Goal: Task Accomplishment & Management: Use online tool/utility

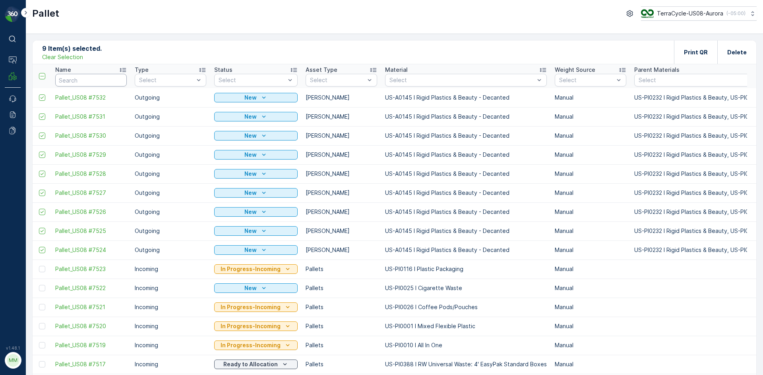
click at [104, 73] on div "Name" at bounding box center [91, 70] width 72 height 8
click at [58, 54] on p "Clear Selection" at bounding box center [62, 57] width 41 height 8
click at [71, 76] on input "text" at bounding box center [91, 80] width 72 height 13
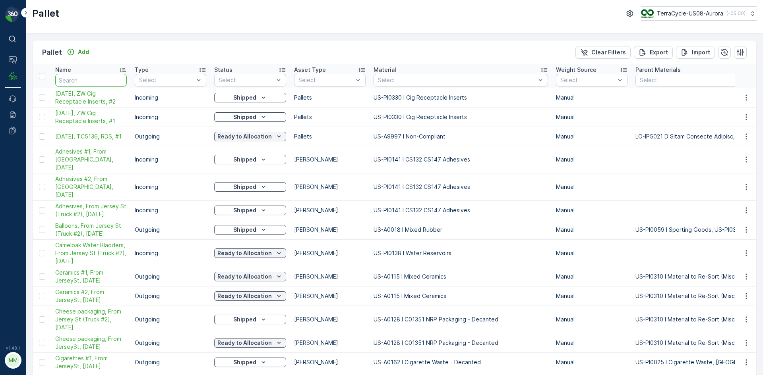
click at [89, 77] on input "text" at bounding box center [91, 80] width 72 height 13
type input "7085"
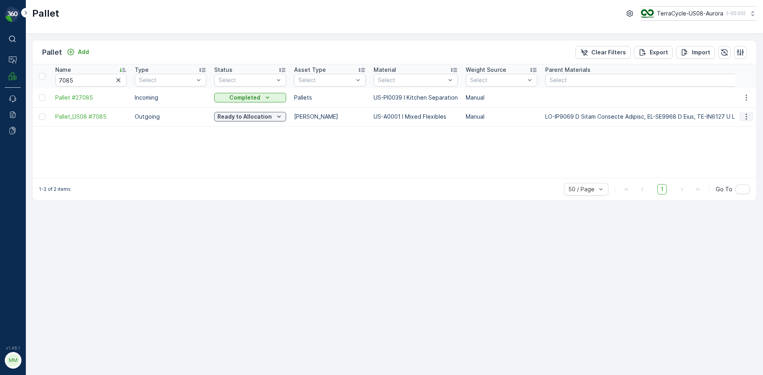
click at [745, 116] on icon "button" at bounding box center [746, 117] width 8 height 8
click at [725, 174] on span "Print QR" at bounding box center [725, 173] width 22 height 8
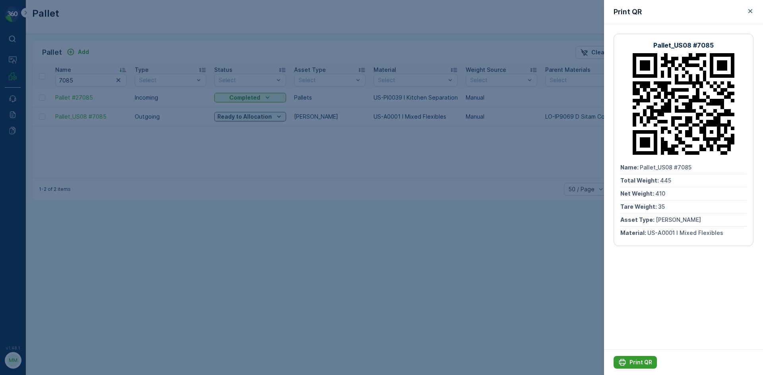
click at [637, 362] on p "Print QR" at bounding box center [640, 363] width 23 height 8
click at [747, 6] on div "Print QR" at bounding box center [683, 12] width 159 height 24
click at [748, 14] on icon "button" at bounding box center [750, 11] width 8 height 8
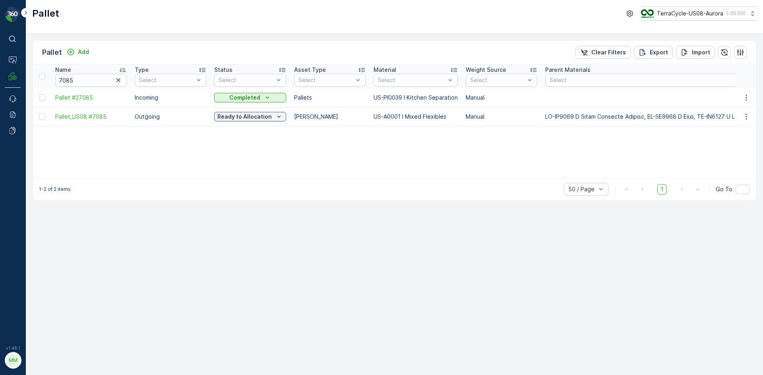
click at [119, 76] on icon "button" at bounding box center [118, 80] width 8 height 8
click at [89, 52] on button "Add" at bounding box center [78, 52] width 29 height 10
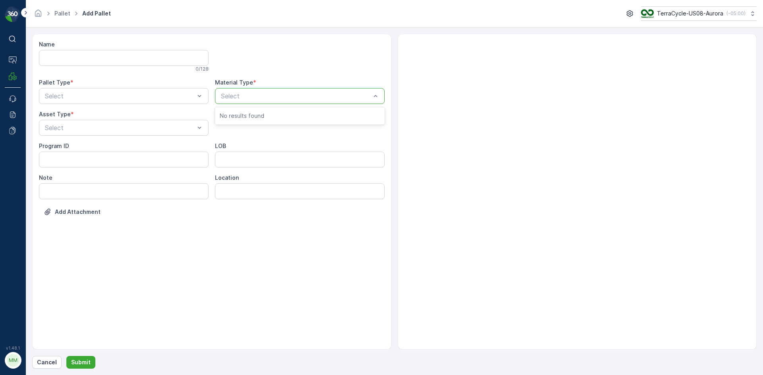
click at [245, 96] on div at bounding box center [295, 96] width 151 height 7
type input "wrong"
click at [237, 111] on div "US-A0155 I Wrong Material" at bounding box center [300, 116] width 170 height 14
click at [116, 99] on div at bounding box center [119, 96] width 151 height 7
click at [96, 130] on div "Outgoing" at bounding box center [124, 129] width 160 height 7
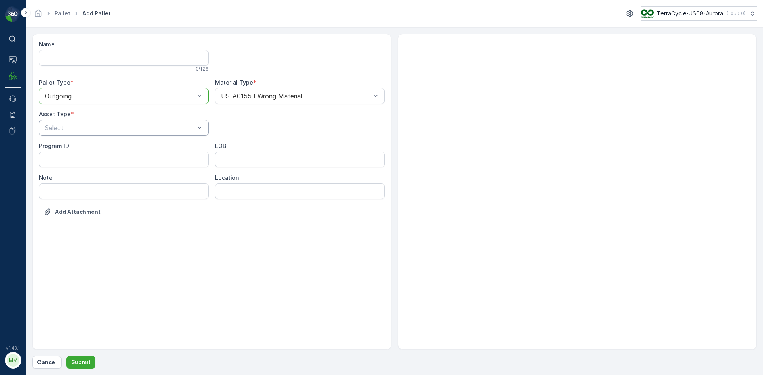
click at [96, 131] on div at bounding box center [119, 127] width 151 height 7
click at [88, 145] on div "Gaylord" at bounding box center [124, 147] width 160 height 7
click at [87, 367] on button "Submit" at bounding box center [80, 362] width 29 height 13
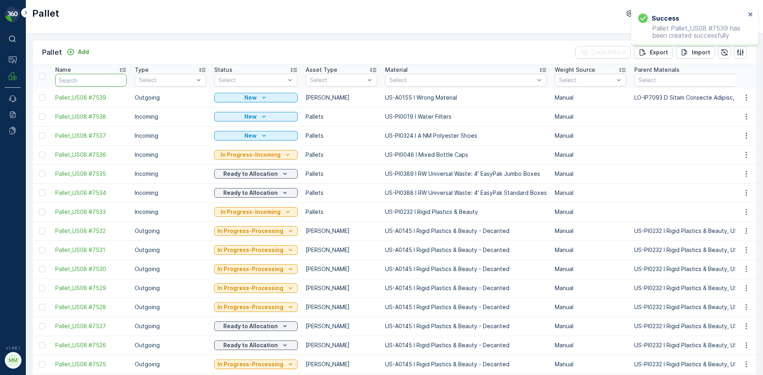
click at [91, 80] on input "text" at bounding box center [91, 80] width 72 height 13
type input "27740"
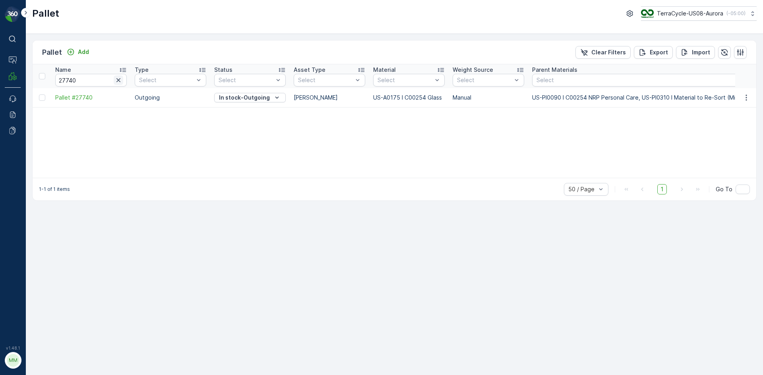
click at [120, 79] on icon "button" at bounding box center [118, 80] width 8 height 8
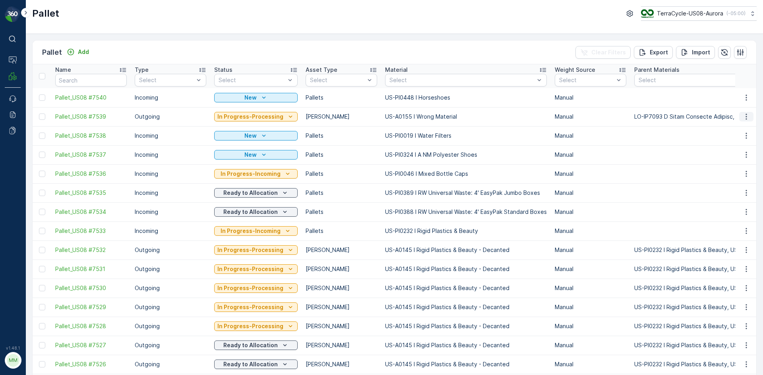
click at [745, 117] on icon "button" at bounding box center [746, 117] width 8 height 8
click at [79, 48] on button "Add" at bounding box center [78, 52] width 29 height 10
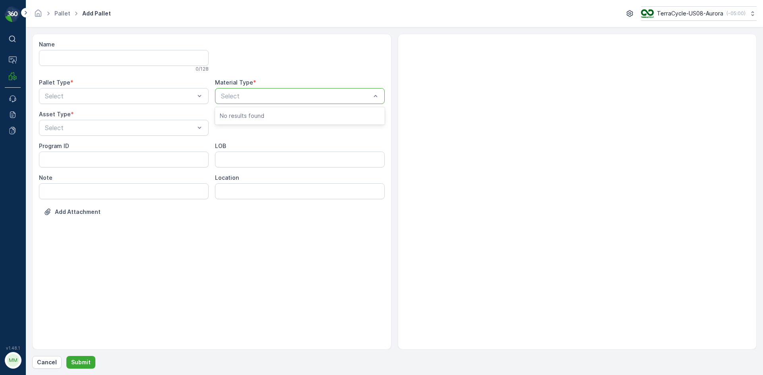
click at [257, 96] on div at bounding box center [295, 96] width 151 height 7
type input "155"
click at [282, 116] on span "US-A0155 I Wrong Material" at bounding box center [260, 115] width 81 height 7
click at [135, 99] on div at bounding box center [119, 96] width 151 height 7
click at [114, 128] on div "Outgoing" at bounding box center [124, 129] width 160 height 7
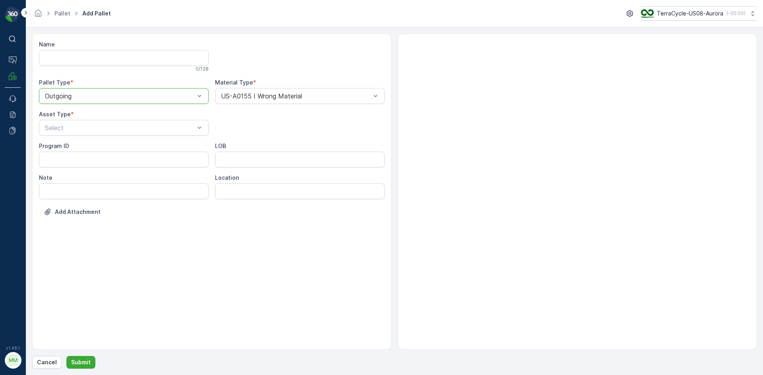
click at [114, 128] on div at bounding box center [119, 127] width 151 height 7
click at [101, 146] on div "Gaylord" at bounding box center [124, 147] width 160 height 7
click at [84, 367] on button "Submit" at bounding box center [80, 362] width 29 height 13
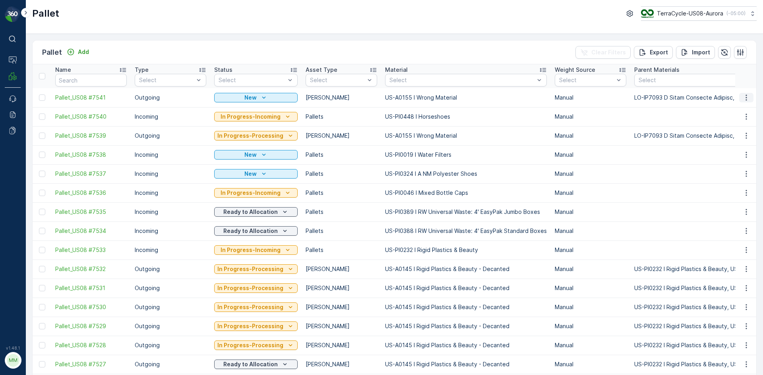
click at [745, 100] on icon "button" at bounding box center [746, 98] width 8 height 8
click at [732, 157] on span "Print QR" at bounding box center [725, 154] width 22 height 8
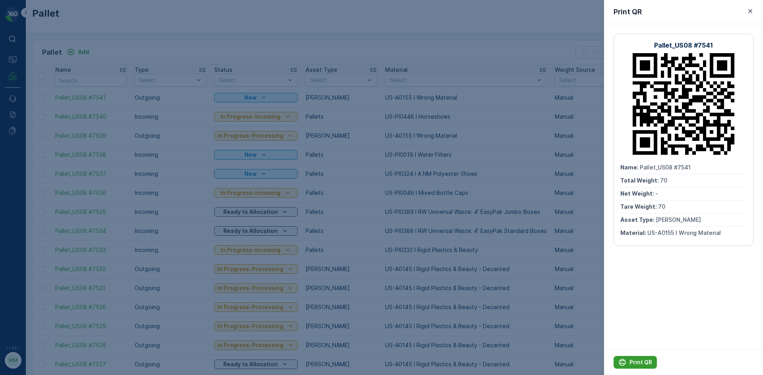
click at [650, 362] on p "Print QR" at bounding box center [640, 363] width 23 height 8
click at [750, 10] on icon "button" at bounding box center [750, 11] width 8 height 8
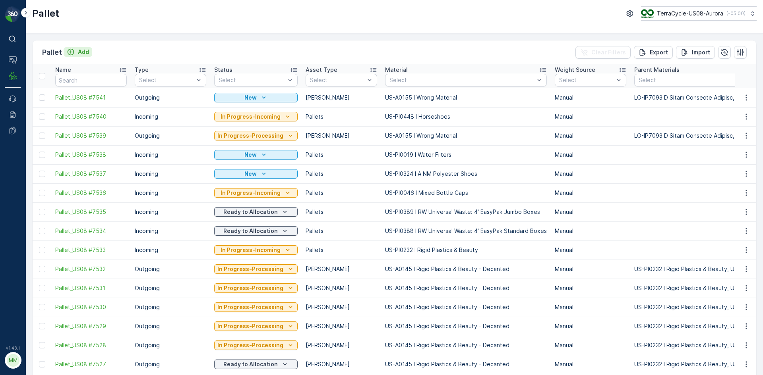
click at [78, 55] on p "Add" at bounding box center [83, 52] width 11 height 8
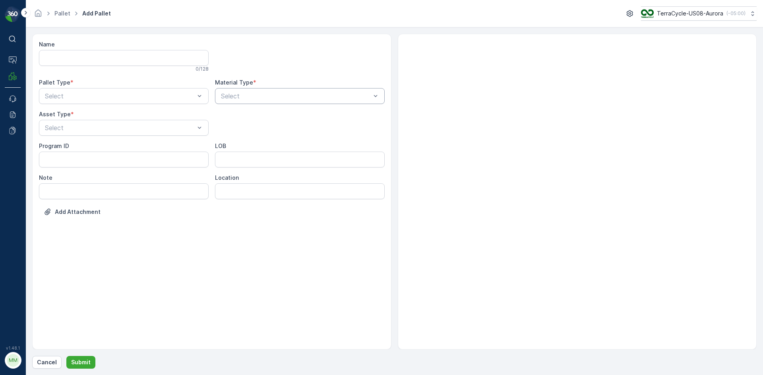
click at [286, 97] on div at bounding box center [295, 96] width 151 height 7
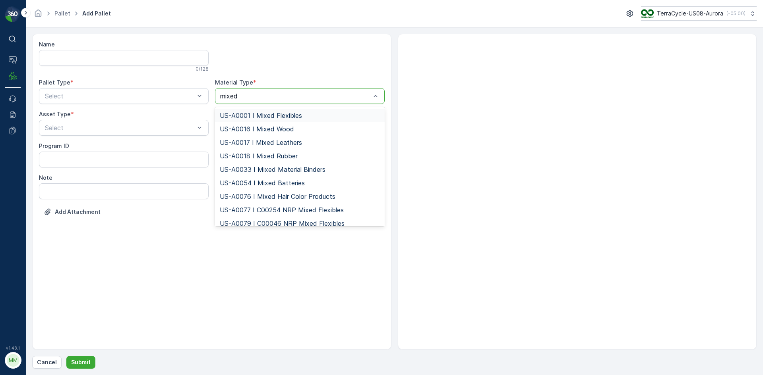
type input "mixed p"
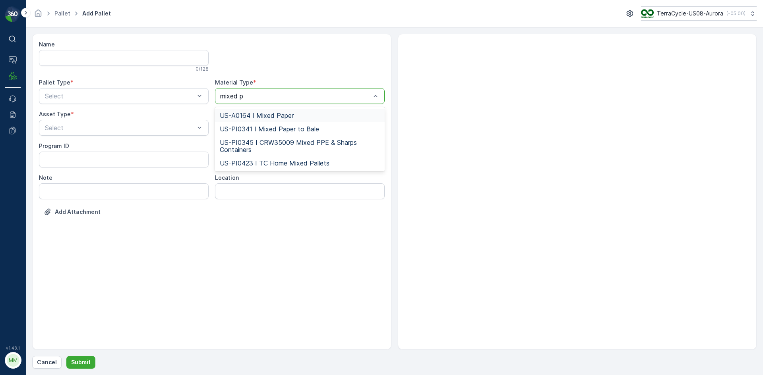
click at [279, 118] on span "US-A0164 I Mixed Paper" at bounding box center [257, 115] width 74 height 7
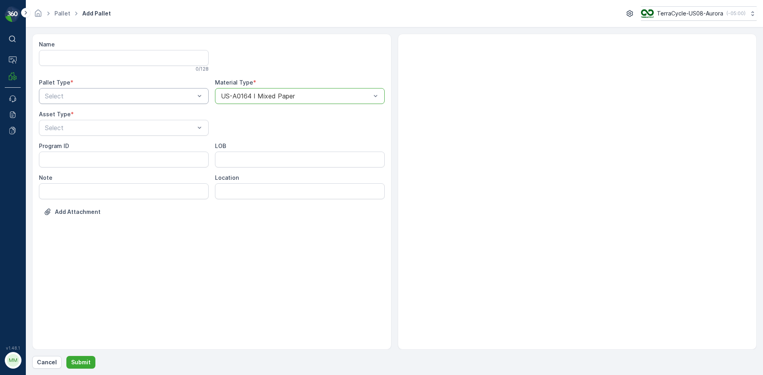
click at [87, 95] on div at bounding box center [119, 96] width 151 height 7
click at [73, 126] on div "Outgoing" at bounding box center [124, 129] width 160 height 7
click at [74, 133] on div "Select" at bounding box center [124, 128] width 170 height 16
click at [68, 149] on div "Gaylord" at bounding box center [124, 147] width 160 height 7
click at [85, 355] on div "Name 0 / 128 Pallet Type * Outgoing Material Type * US-A0164 I Mixed Paper Asse…" at bounding box center [394, 201] width 724 height 335
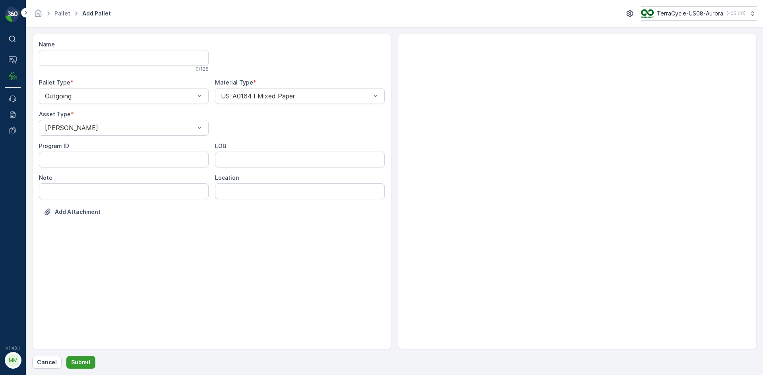
click at [86, 361] on p "Submit" at bounding box center [80, 363] width 19 height 8
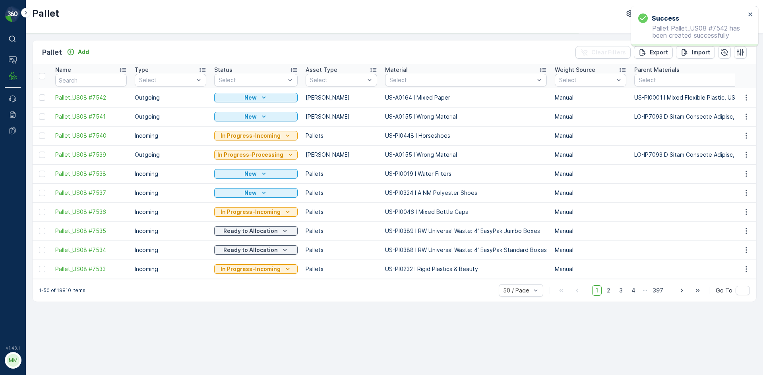
click at [745, 96] on icon "button" at bounding box center [745, 98] width 1 height 6
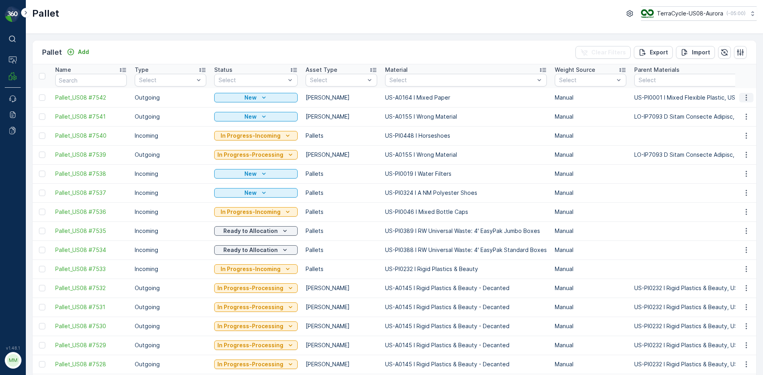
click at [745, 98] on icon "button" at bounding box center [745, 98] width 1 height 6
click at [722, 153] on span "Print QR" at bounding box center [725, 154] width 22 height 8
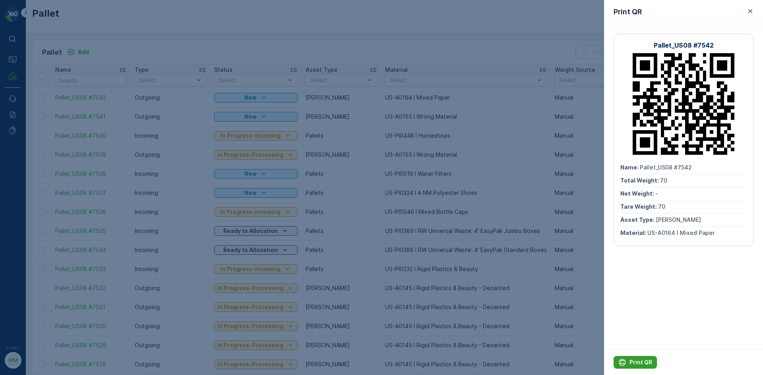
click at [634, 364] on p "Print QR" at bounding box center [640, 363] width 23 height 8
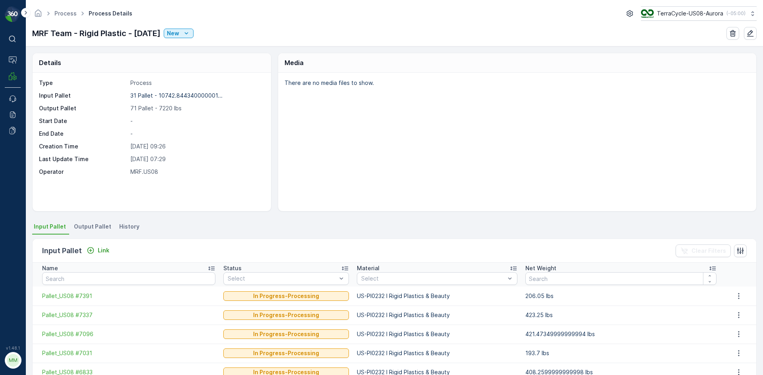
scroll to position [40, 0]
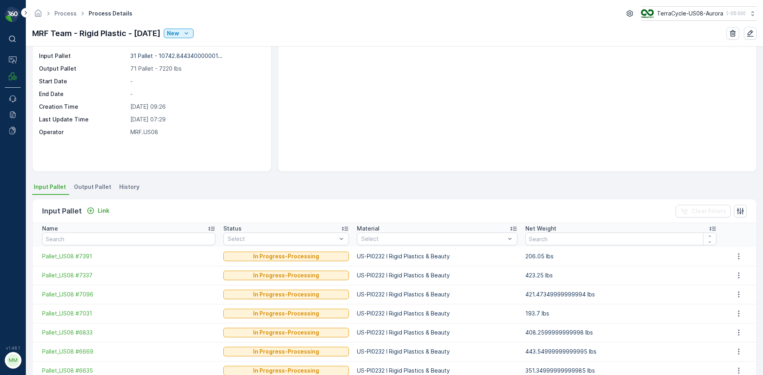
click at [100, 186] on span "Output Pallet" at bounding box center [92, 187] width 37 height 8
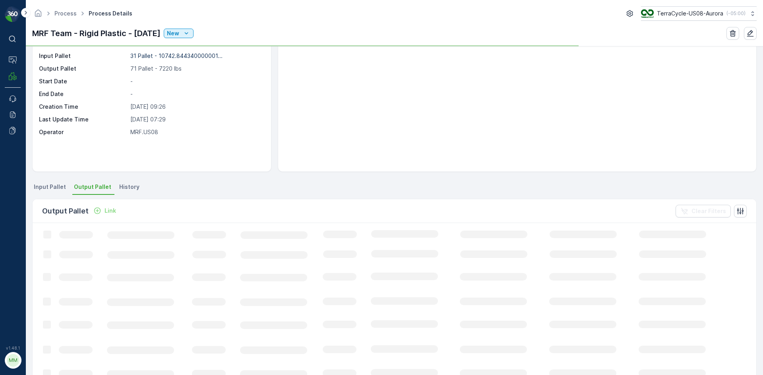
scroll to position [40, 0]
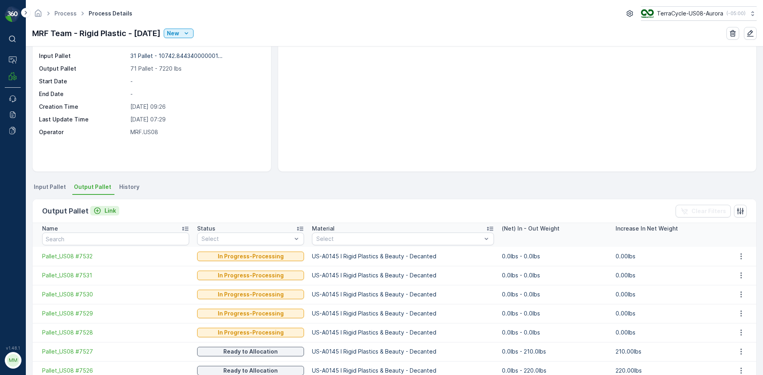
click at [96, 211] on icon "Link" at bounding box center [97, 211] width 7 height 7
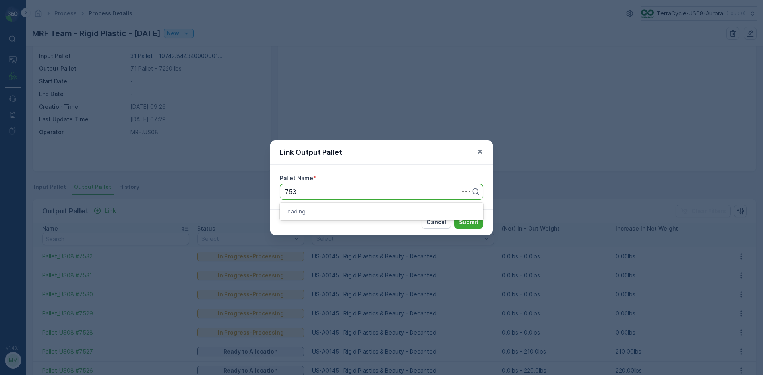
type input "7539"
click at [315, 221] on span "Pallet_US08 #7539" at bounding box center [312, 224] width 57 height 7
click at [461, 217] on button "Submit" at bounding box center [468, 222] width 29 height 13
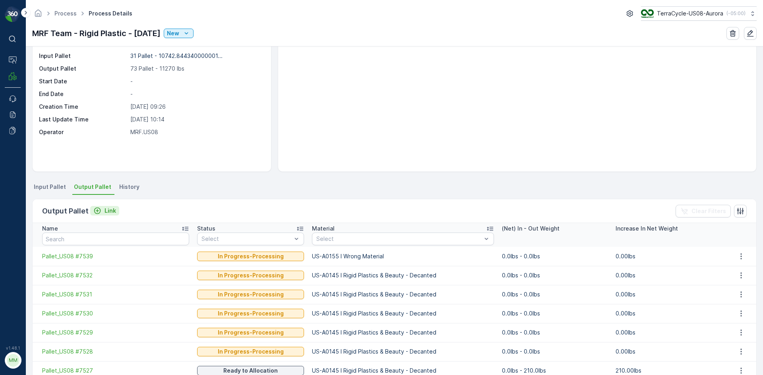
click at [99, 213] on icon "Link" at bounding box center [97, 211] width 7 height 7
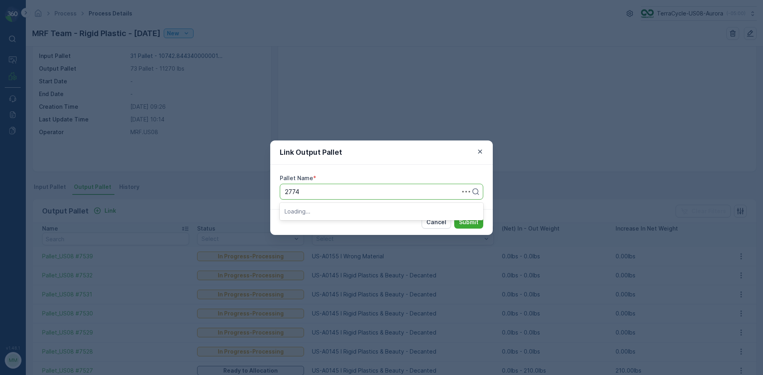
type input "27740"
click at [320, 210] on span "Pallet #27740" at bounding box center [304, 211] width 41 height 7
click at [470, 217] on button "Submit" at bounding box center [468, 222] width 29 height 13
click at [404, 149] on div "Link Output Pallet" at bounding box center [381, 153] width 222 height 24
click at [483, 147] on div at bounding box center [480, 152] width 10 height 10
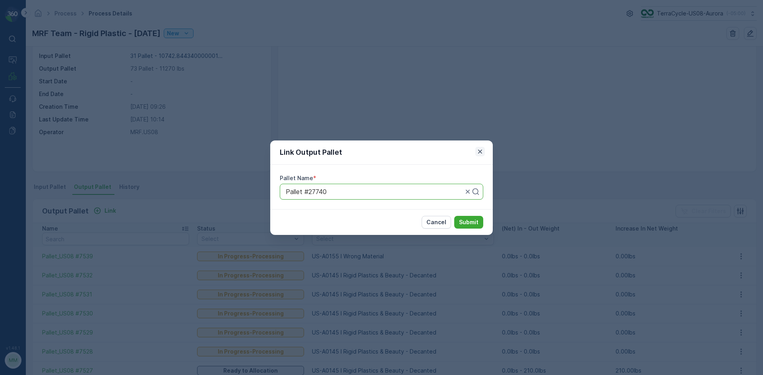
click at [479, 153] on icon "button" at bounding box center [480, 152] width 8 height 8
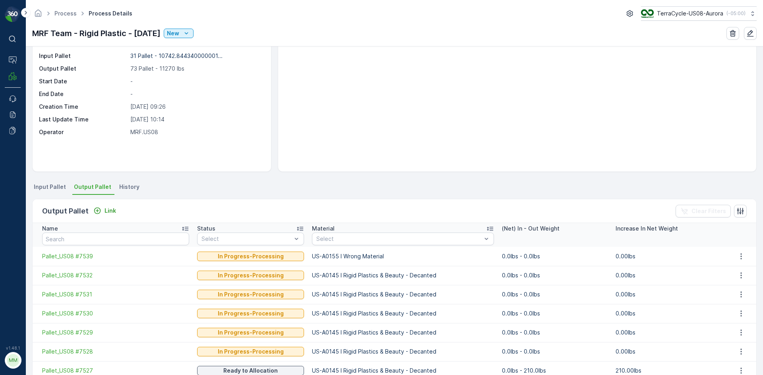
click at [41, 191] on li "Input Pallet" at bounding box center [50, 189] width 37 height 14
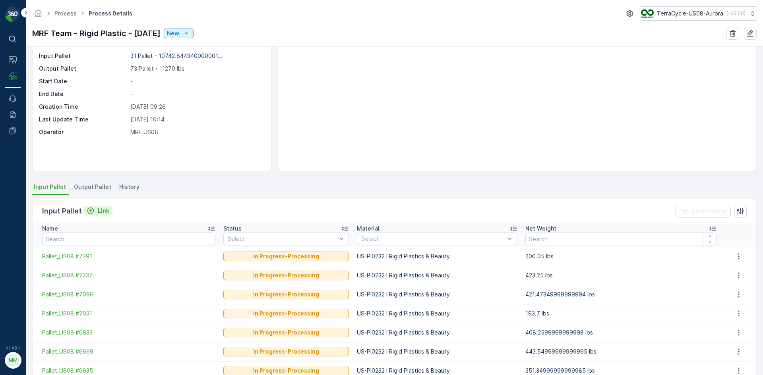
click at [100, 210] on p "Link" at bounding box center [104, 211] width 12 height 8
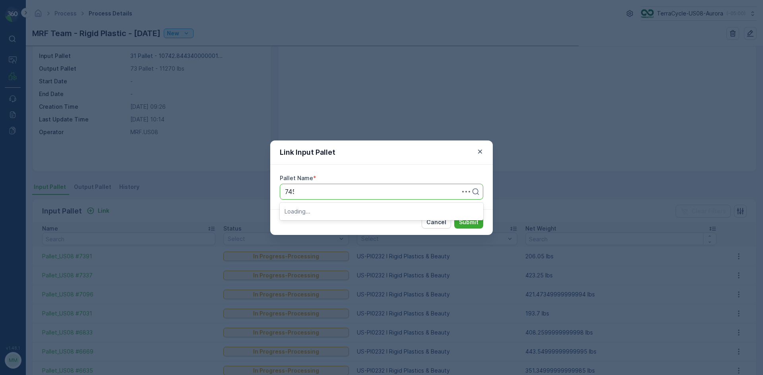
type input "7453"
click at [322, 213] on span "Pallet_US08 #7453" at bounding box center [312, 211] width 57 height 7
click at [467, 219] on p "Submit" at bounding box center [468, 223] width 19 height 8
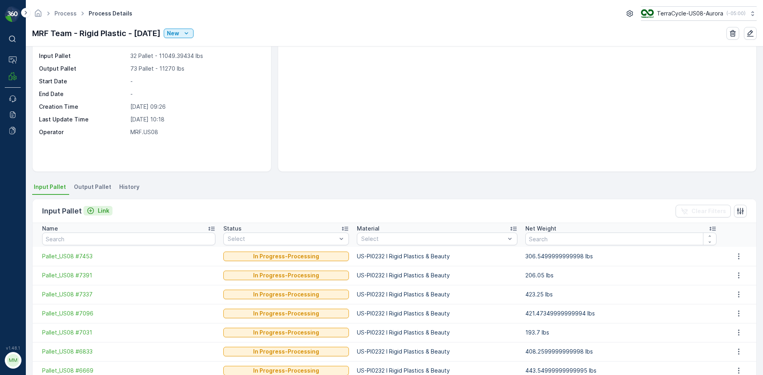
click at [98, 212] on p "Link" at bounding box center [104, 211] width 12 height 8
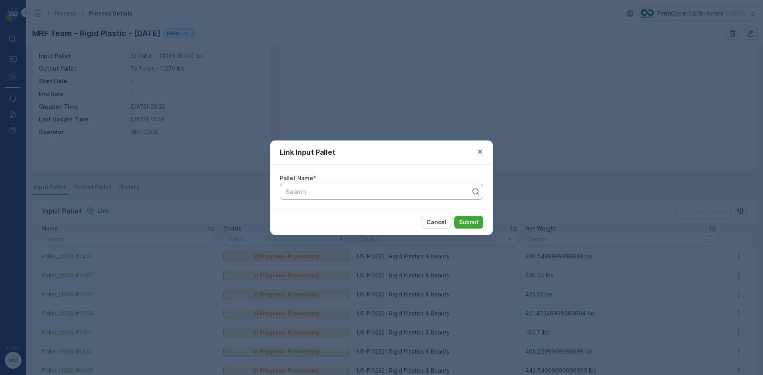
click at [302, 186] on div "Search" at bounding box center [381, 192] width 203 height 16
type input "6796"
click at [341, 215] on span "Pallet_US08 #6796" at bounding box center [312, 211] width 57 height 7
click at [473, 220] on p "Submit" at bounding box center [468, 223] width 19 height 8
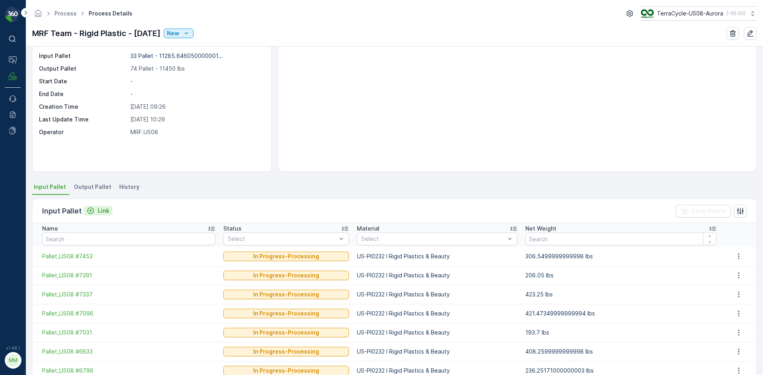
click at [107, 211] on p "Link" at bounding box center [104, 211] width 12 height 8
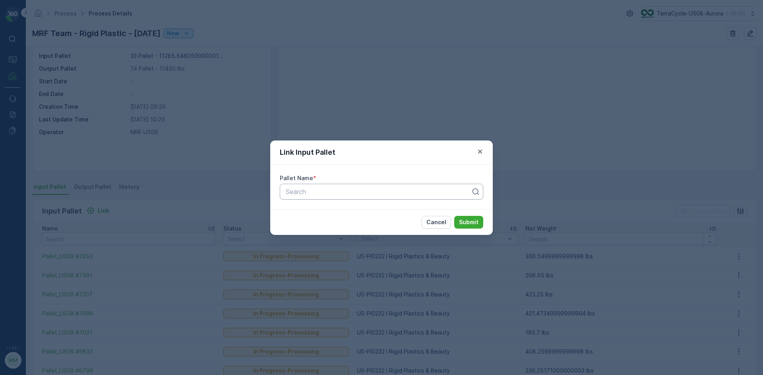
click at [356, 193] on div at bounding box center [378, 191] width 187 height 7
type input "5339"
click at [319, 229] on div "Pallet_US08 #5339" at bounding box center [381, 225] width 203 height 14
click at [475, 224] on p "Submit" at bounding box center [468, 223] width 19 height 8
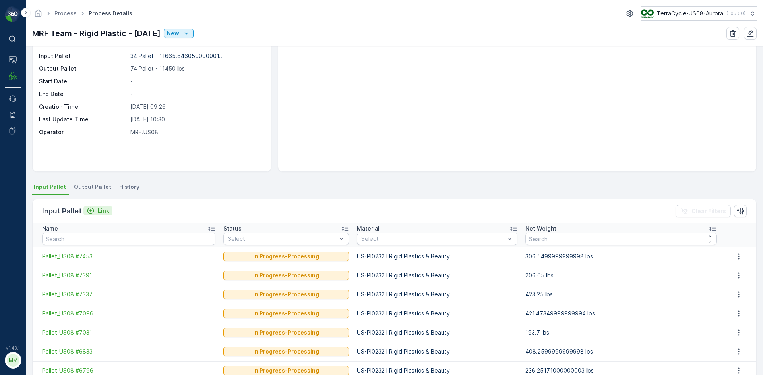
click at [107, 214] on p "Link" at bounding box center [104, 211] width 12 height 8
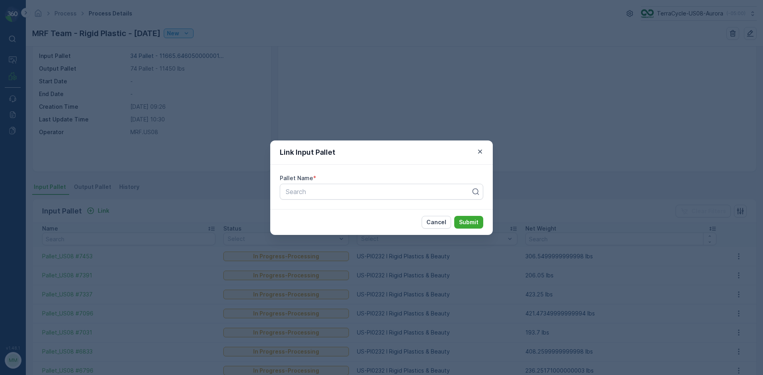
click at [323, 179] on div "Pallet Name *" at bounding box center [381, 178] width 203 height 8
type input "6952"
click at [355, 211] on div "Pallet_US08 #6952" at bounding box center [381, 211] width 194 height 7
click at [460, 220] on p "Submit" at bounding box center [468, 223] width 19 height 8
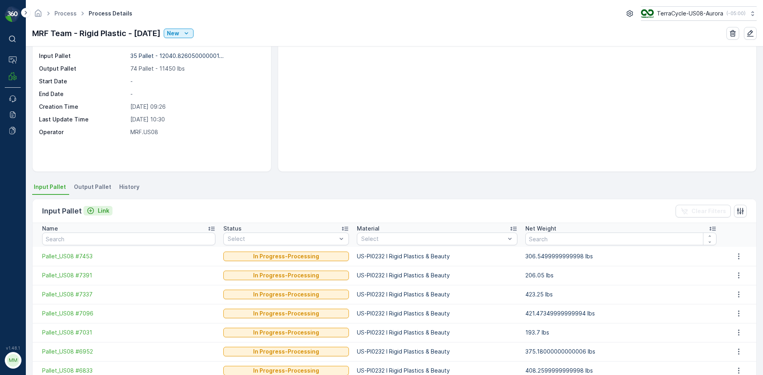
click at [95, 209] on div "Link" at bounding box center [98, 211] width 23 height 8
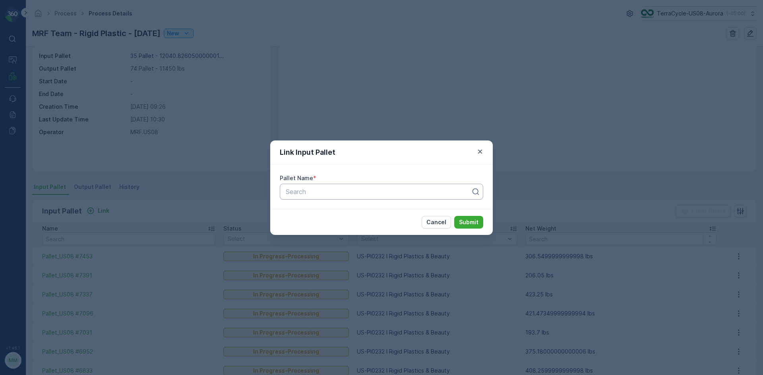
click at [357, 191] on div at bounding box center [378, 191] width 187 height 7
type input "5890"
click at [354, 229] on div "Pallet_US08 #5890" at bounding box center [381, 225] width 203 height 14
click at [476, 223] on p "Submit" at bounding box center [468, 223] width 19 height 8
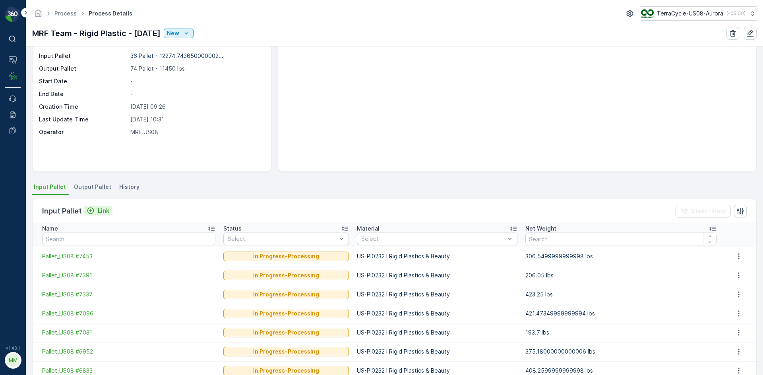
click at [103, 211] on p "Link" at bounding box center [104, 211] width 12 height 8
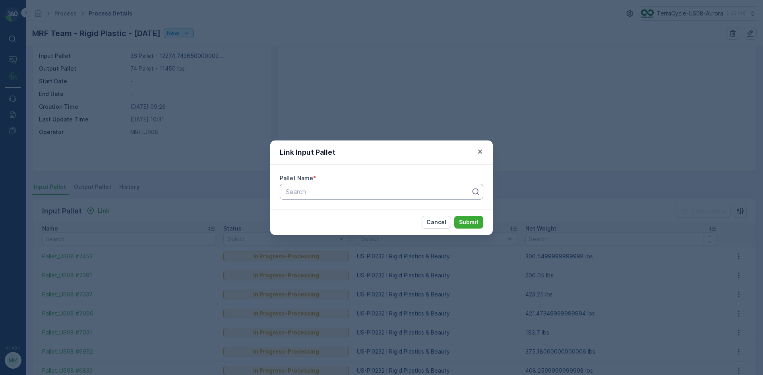
click at [293, 195] on div at bounding box center [378, 191] width 187 height 7
type input "6055"
click at [336, 212] on span "Pallet_US08 #6055" at bounding box center [313, 211] width 58 height 7
click at [478, 223] on p "Submit" at bounding box center [468, 223] width 19 height 8
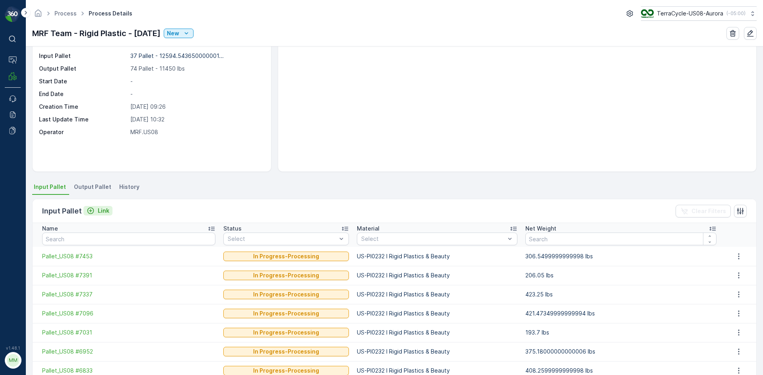
click at [107, 210] on p "Link" at bounding box center [104, 211] width 12 height 8
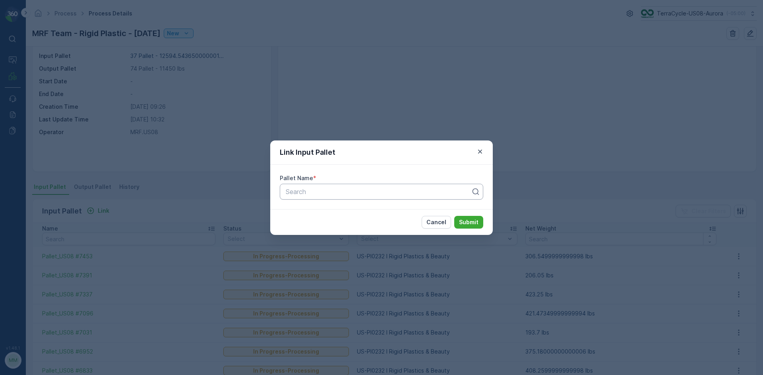
click at [382, 194] on div at bounding box center [378, 191] width 187 height 7
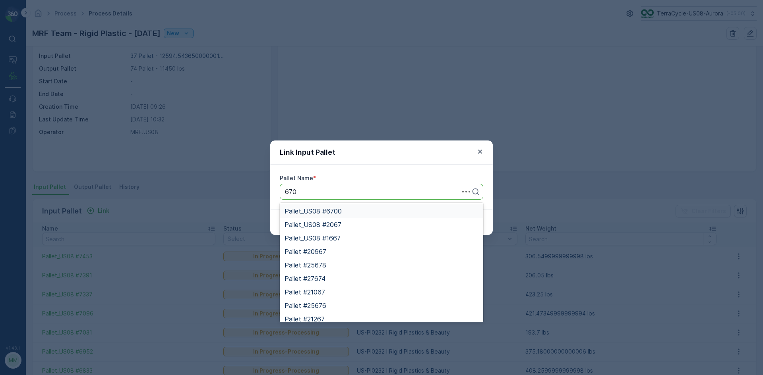
type input "6705"
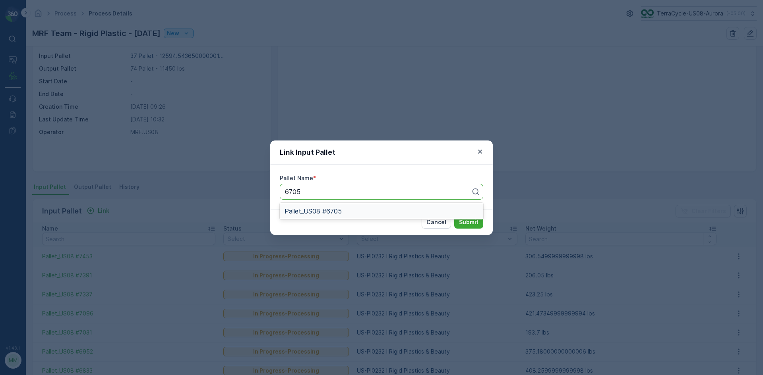
click at [375, 211] on div "Pallet_US08 #6705" at bounding box center [381, 211] width 194 height 7
click at [472, 226] on p "Submit" at bounding box center [468, 223] width 19 height 8
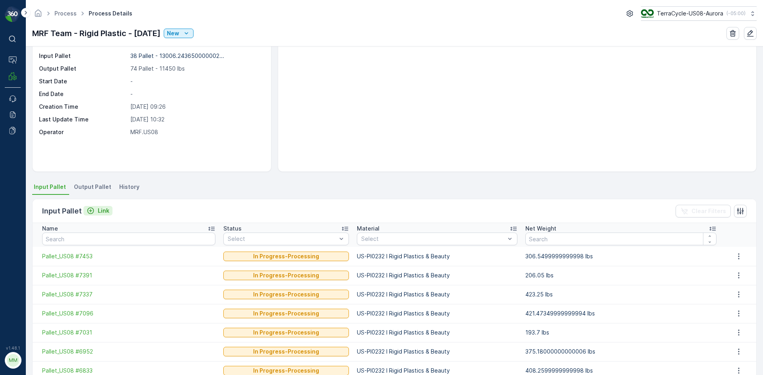
click at [98, 212] on p "Link" at bounding box center [104, 211] width 12 height 8
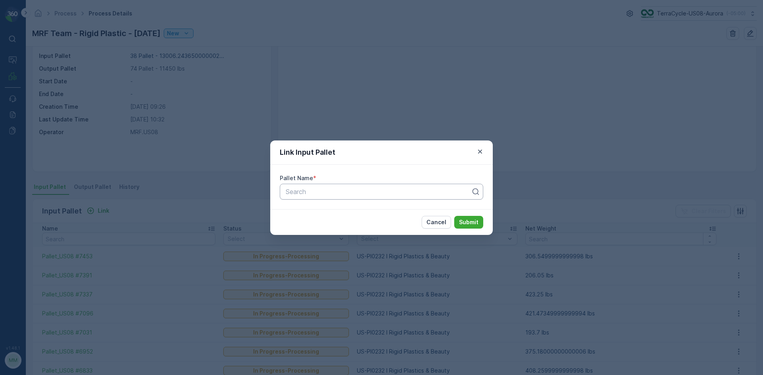
click at [298, 191] on div at bounding box center [378, 191] width 187 height 7
type input "6487"
click at [349, 224] on div "Pallet_US08 #6487" at bounding box center [381, 224] width 194 height 7
click at [474, 219] on p "Submit" at bounding box center [468, 223] width 19 height 8
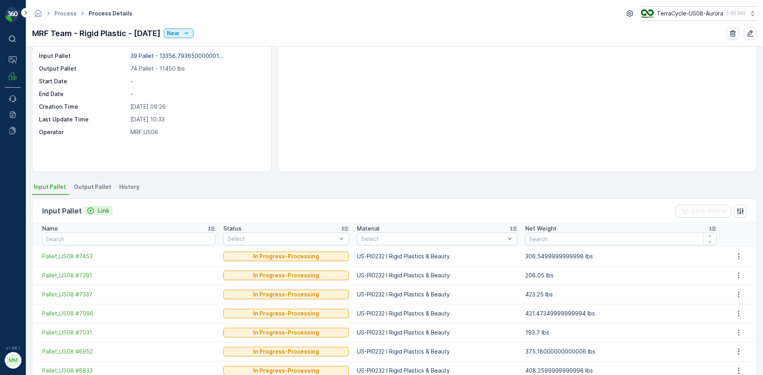
click at [106, 210] on p "Link" at bounding box center [104, 211] width 12 height 8
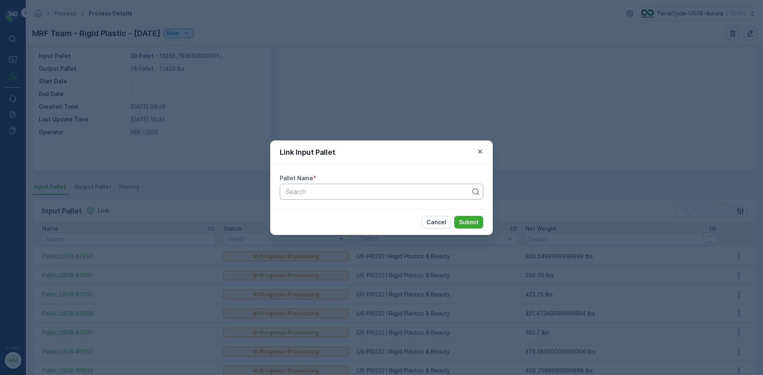
click at [311, 186] on div "Search" at bounding box center [381, 192] width 203 height 16
type input "6761"
click at [333, 208] on span "Pallet_US08 #6761" at bounding box center [312, 211] width 56 height 7
click at [469, 226] on p "Submit" at bounding box center [468, 223] width 19 height 8
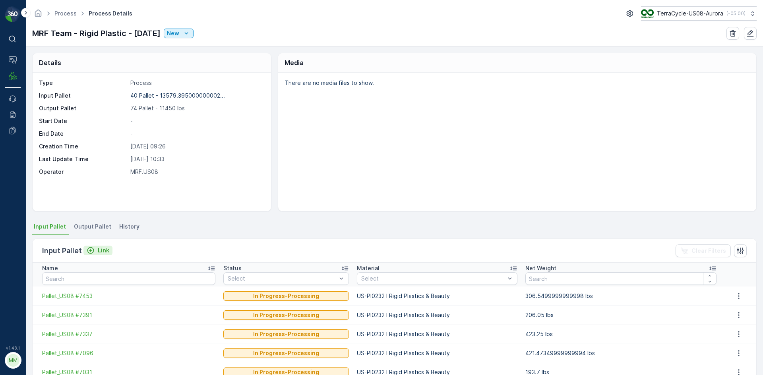
click at [104, 248] on p "Link" at bounding box center [104, 251] width 12 height 8
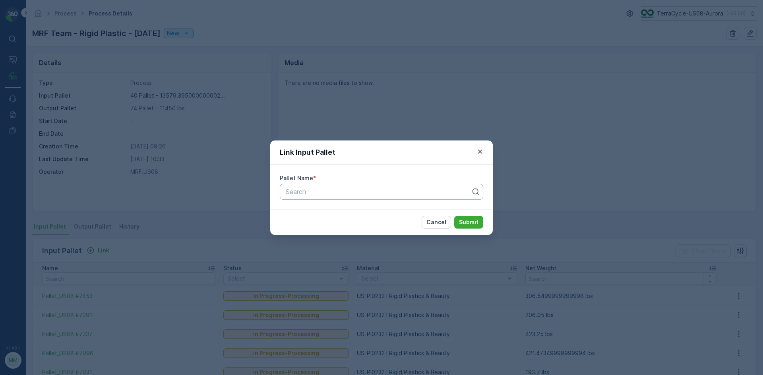
click at [325, 189] on div at bounding box center [378, 191] width 187 height 7
type input "7541"
click at [345, 222] on div "Pallet_US08 #7541" at bounding box center [381, 224] width 194 height 7
click at [472, 220] on p "Submit" at bounding box center [468, 223] width 19 height 8
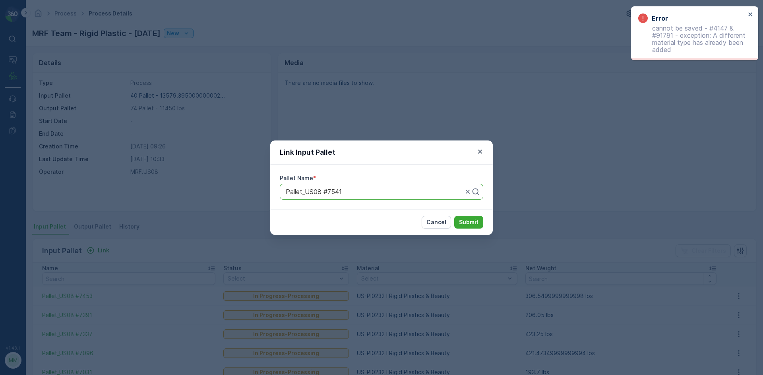
click at [449, 223] on button "Cancel" at bounding box center [436, 222] width 29 height 13
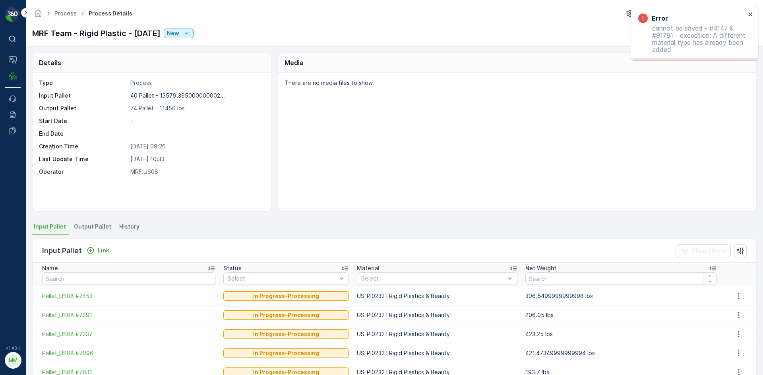
click at [90, 228] on span "Output Pallet" at bounding box center [92, 227] width 37 height 8
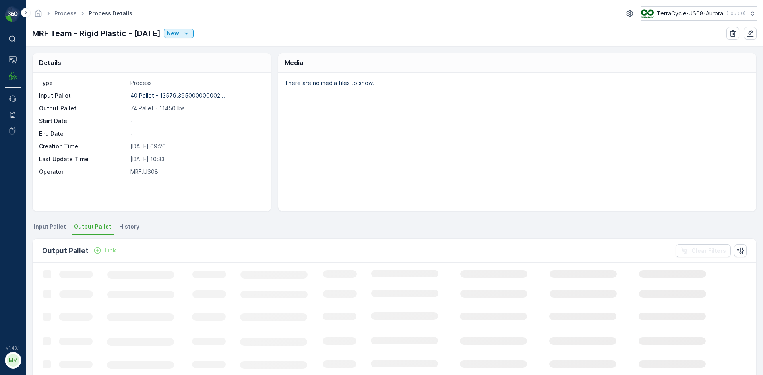
click at [101, 251] on div "Link" at bounding box center [104, 251] width 23 height 8
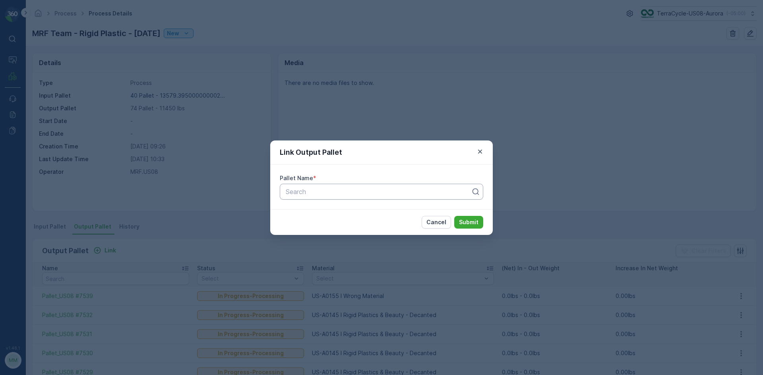
click at [292, 195] on div at bounding box center [378, 191] width 187 height 7
type input "7541"
click at [395, 220] on div "Pallet_US08 #7541" at bounding box center [381, 225] width 203 height 14
click at [469, 215] on div "Cancel Submit" at bounding box center [381, 222] width 222 height 26
click at [469, 221] on p "Submit" at bounding box center [468, 223] width 19 height 8
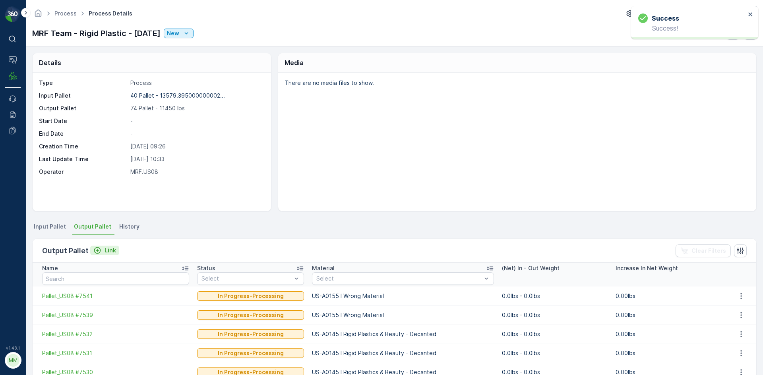
click at [108, 251] on p "Link" at bounding box center [110, 251] width 12 height 8
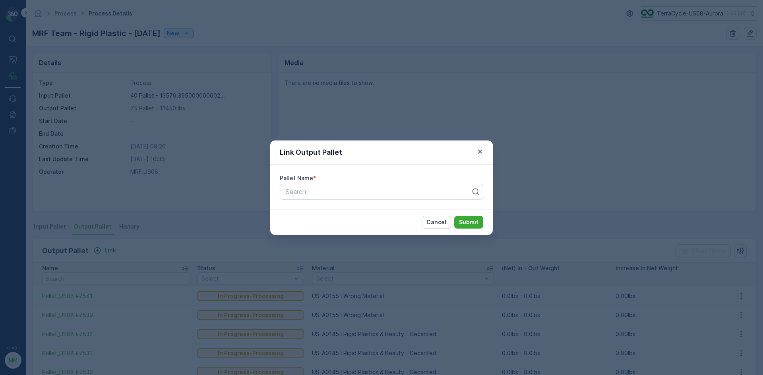
click at [294, 182] on span "Pallet Name" at bounding box center [296, 178] width 33 height 8
click at [293, 192] on div at bounding box center [378, 191] width 187 height 7
type input "7542"
click at [325, 225] on span "Pallet_US08 #7542" at bounding box center [312, 224] width 57 height 7
click at [477, 220] on p "Submit" at bounding box center [468, 223] width 19 height 8
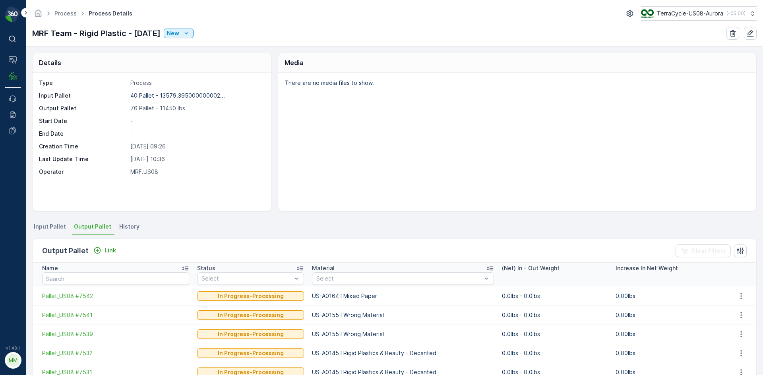
click at [55, 227] on span "Input Pallet" at bounding box center [50, 227] width 32 height 8
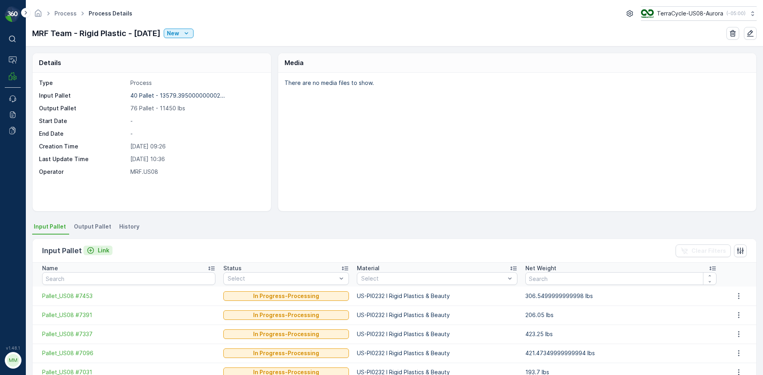
click at [105, 253] on p "Link" at bounding box center [104, 251] width 12 height 8
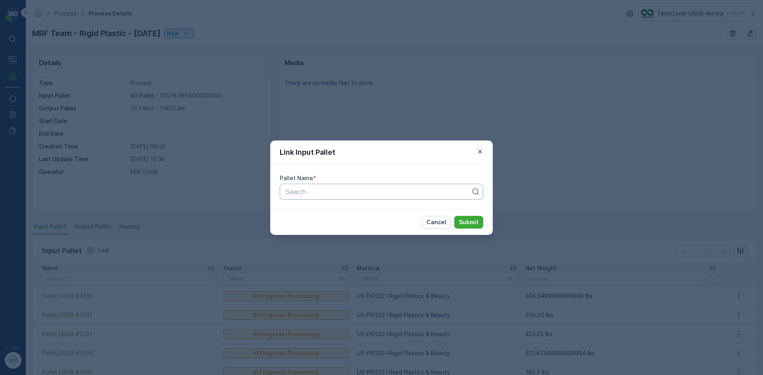
click at [296, 197] on div "Search" at bounding box center [381, 192] width 203 height 16
type input "6446"
click at [333, 226] on span "Pallet_US08 #6446" at bounding box center [313, 224] width 58 height 7
click at [466, 222] on p "Submit" at bounding box center [468, 223] width 19 height 8
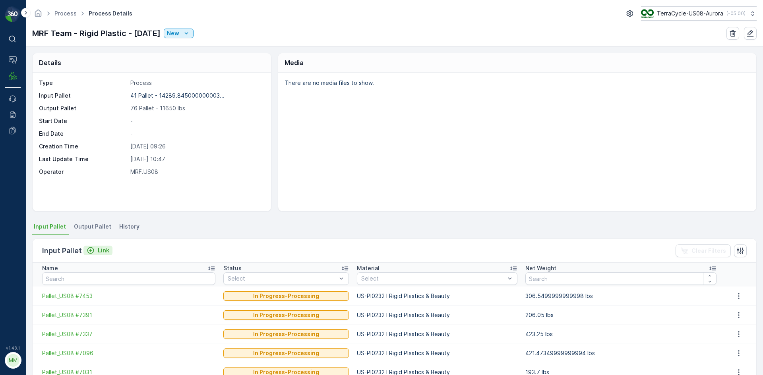
click at [98, 248] on p "Link" at bounding box center [104, 251] width 12 height 8
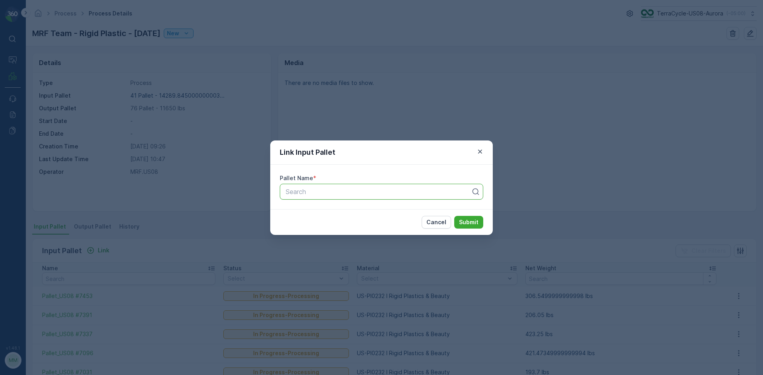
click at [301, 185] on div "Search" at bounding box center [381, 192] width 203 height 16
type input "5326"
click at [323, 222] on span "Pallet_US08 #5326" at bounding box center [312, 224] width 57 height 7
click at [469, 221] on p "Submit" at bounding box center [468, 223] width 19 height 8
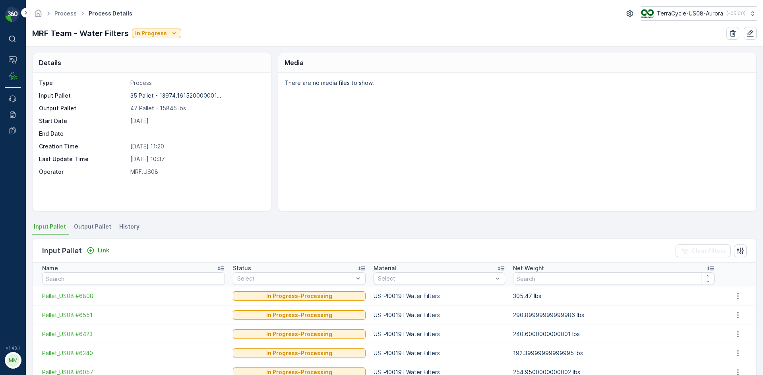
scroll to position [40, 0]
